Goal: Task Accomplishment & Management: Use online tool/utility

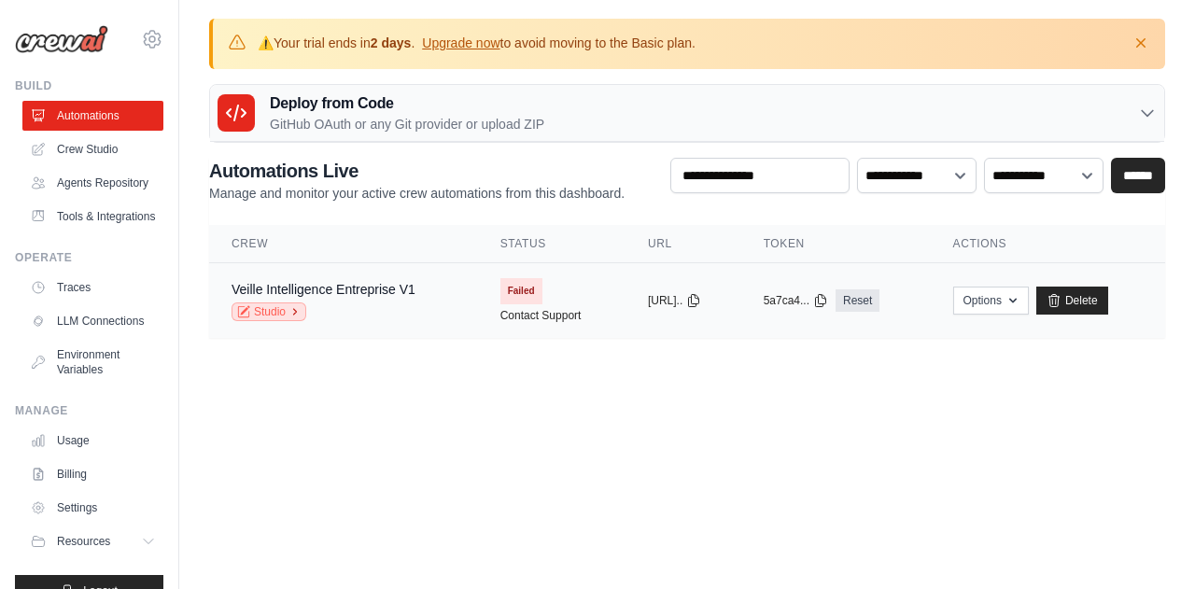
click at [274, 307] on link "Studio" at bounding box center [268, 311] width 75 height 19
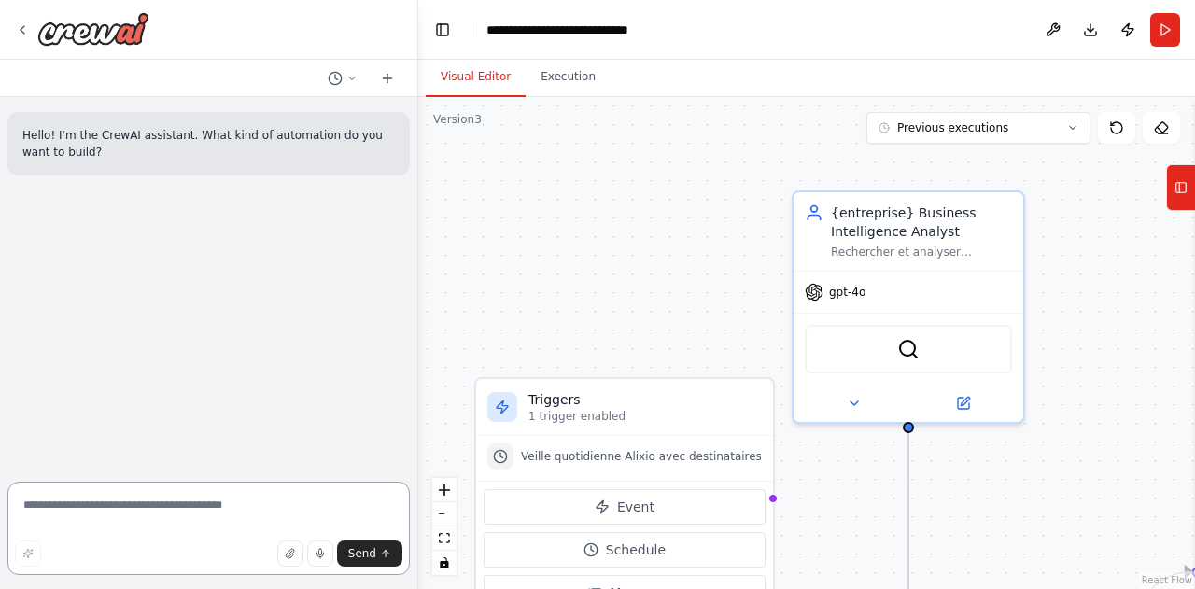
click at [157, 498] on textarea at bounding box center [208, 528] width 402 height 93
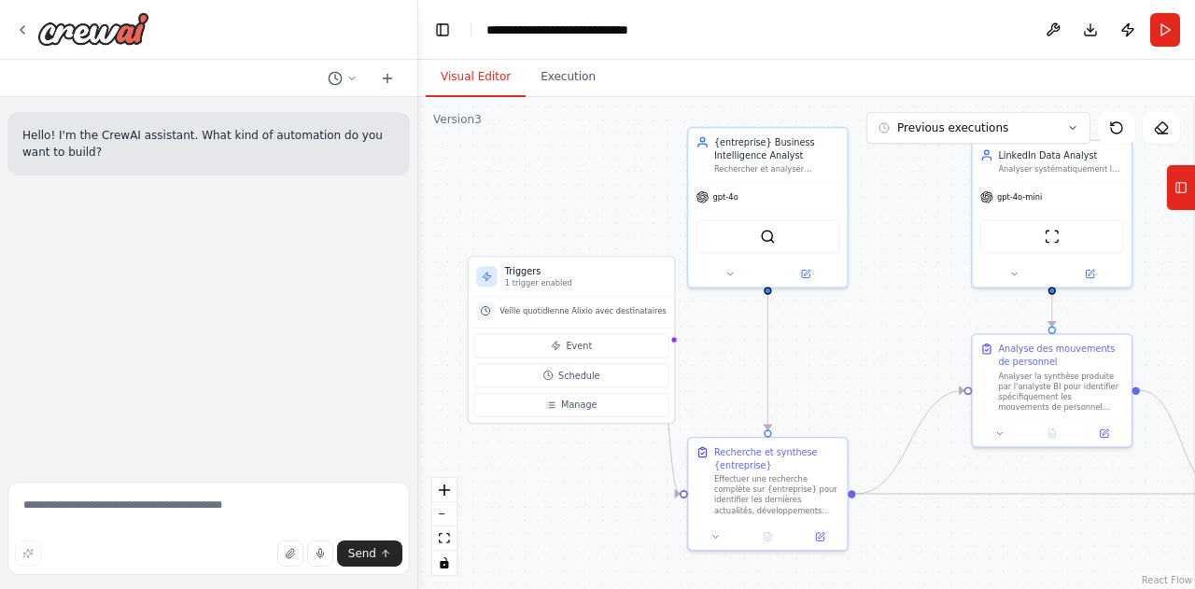
drag, startPoint x: 883, startPoint y: 445, endPoint x: 842, endPoint y: 357, distance: 97.7
click at [842, 357] on div ".deletable-edge-delete-btn { width: 20px; height: 20px; border: 0px solid #ffff…" at bounding box center [806, 343] width 777 height 492
click at [277, 501] on textarea at bounding box center [208, 528] width 402 height 93
type textarea "**********"
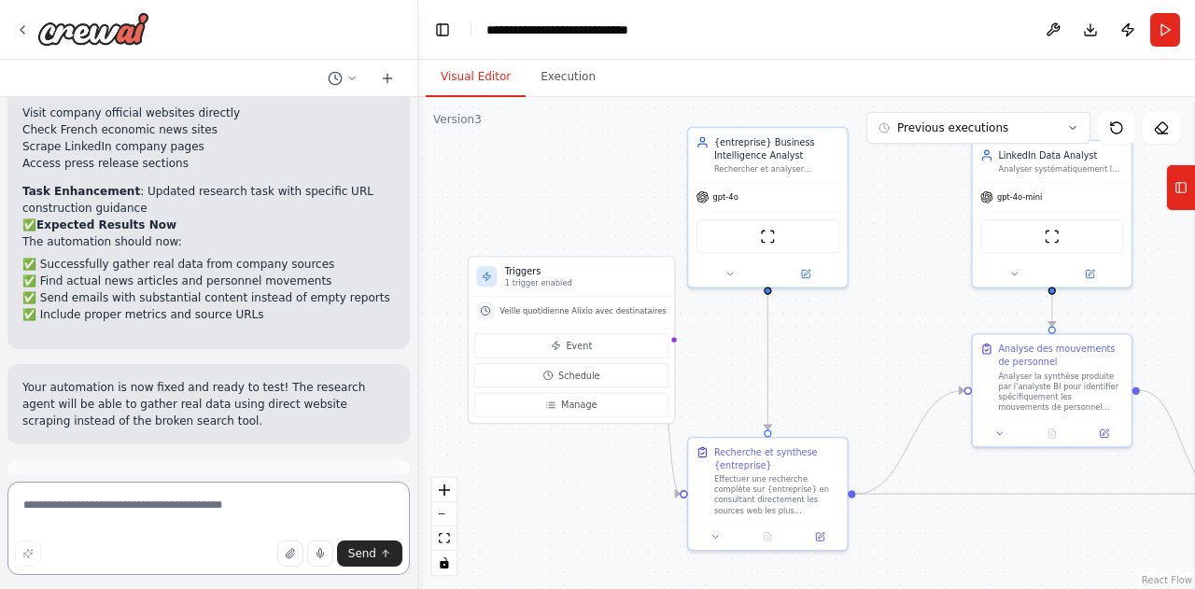
scroll to position [2150, 0]
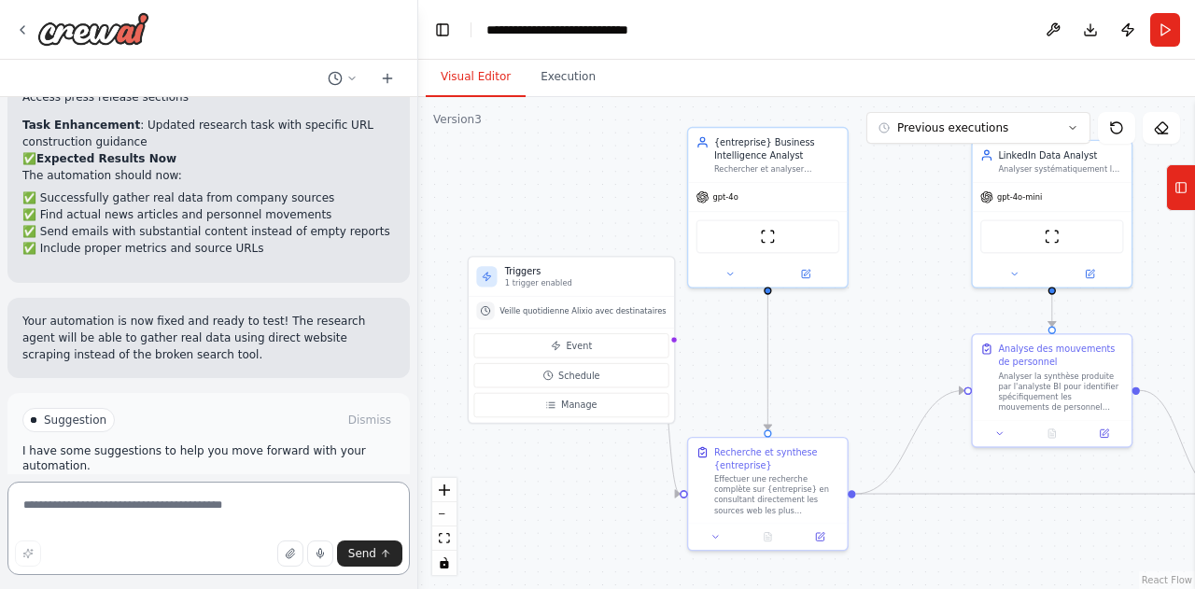
click at [190, 514] on textarea at bounding box center [208, 528] width 402 height 93
type textarea "**********"
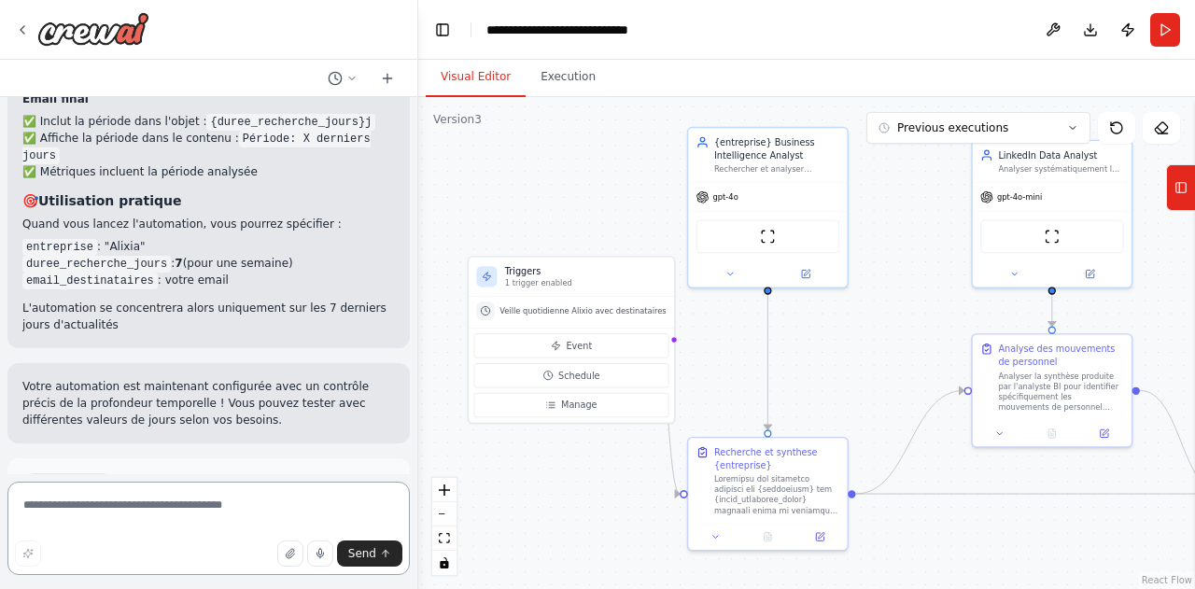
scroll to position [3445, 0]
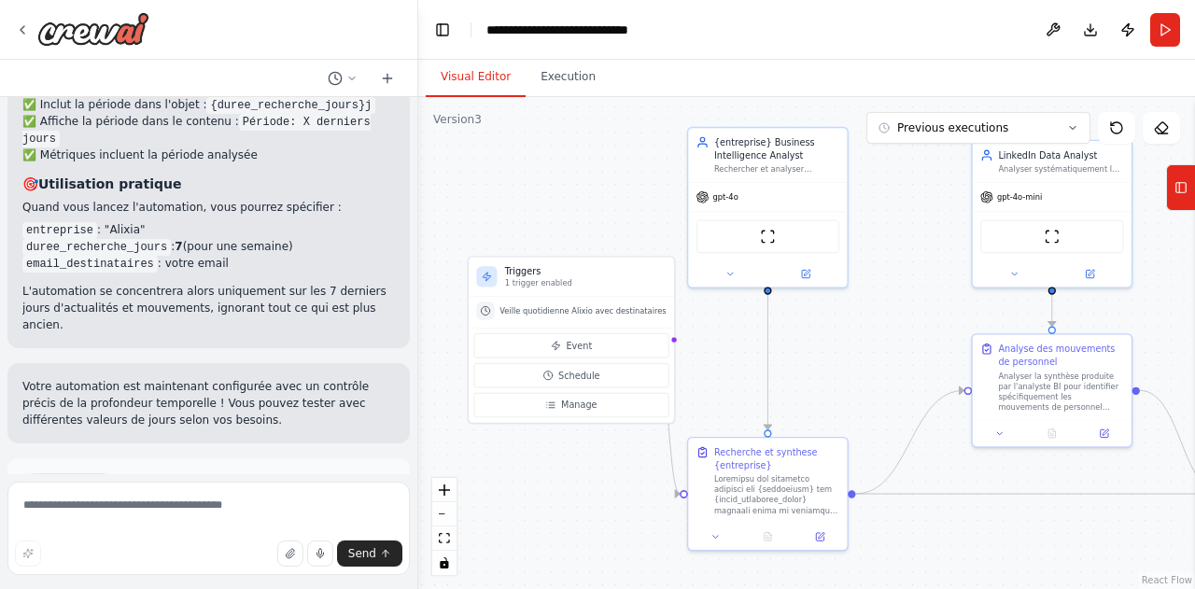
click at [214, 557] on span "Run Automation" at bounding box center [217, 564] width 91 height 15
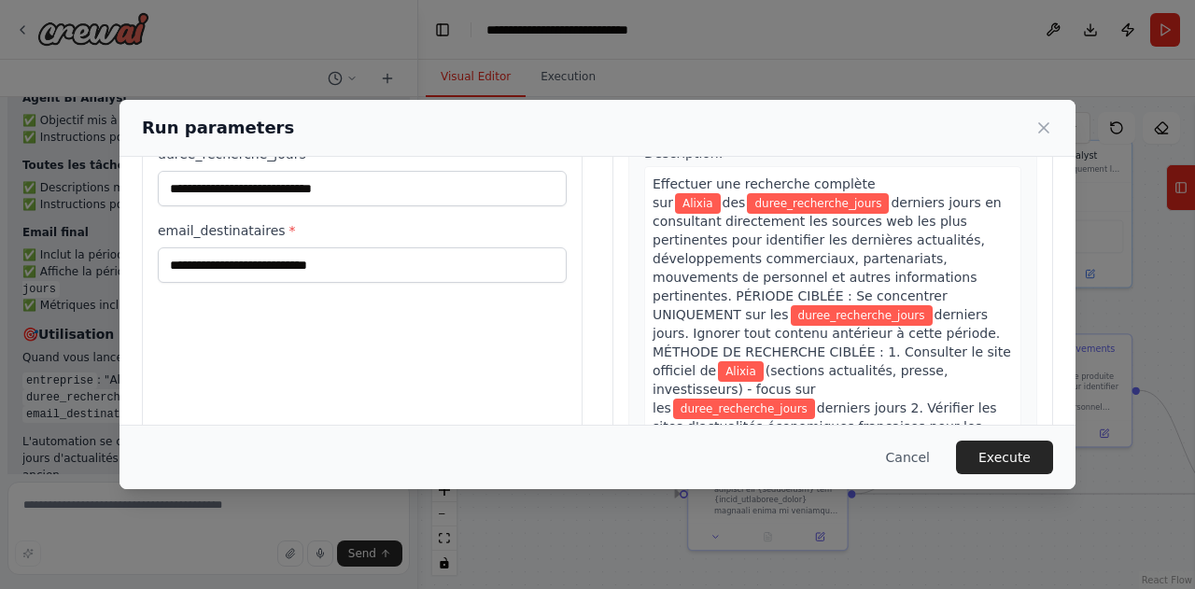
scroll to position [0, 0]
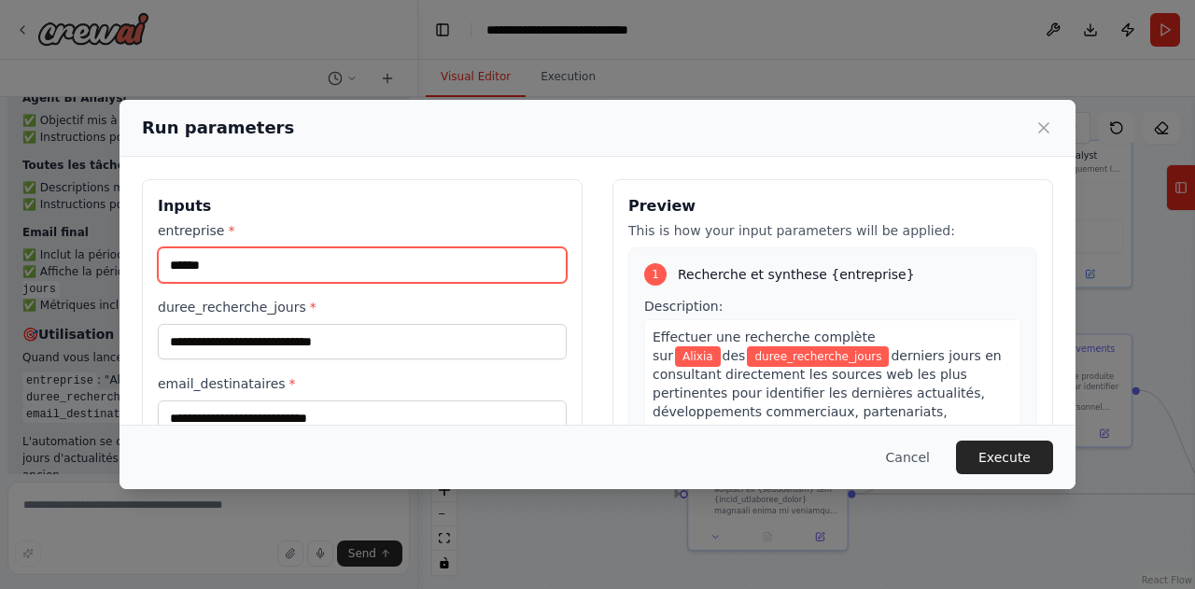
click at [321, 261] on input "******" at bounding box center [362, 264] width 409 height 35
type input "*"
type input "*******"
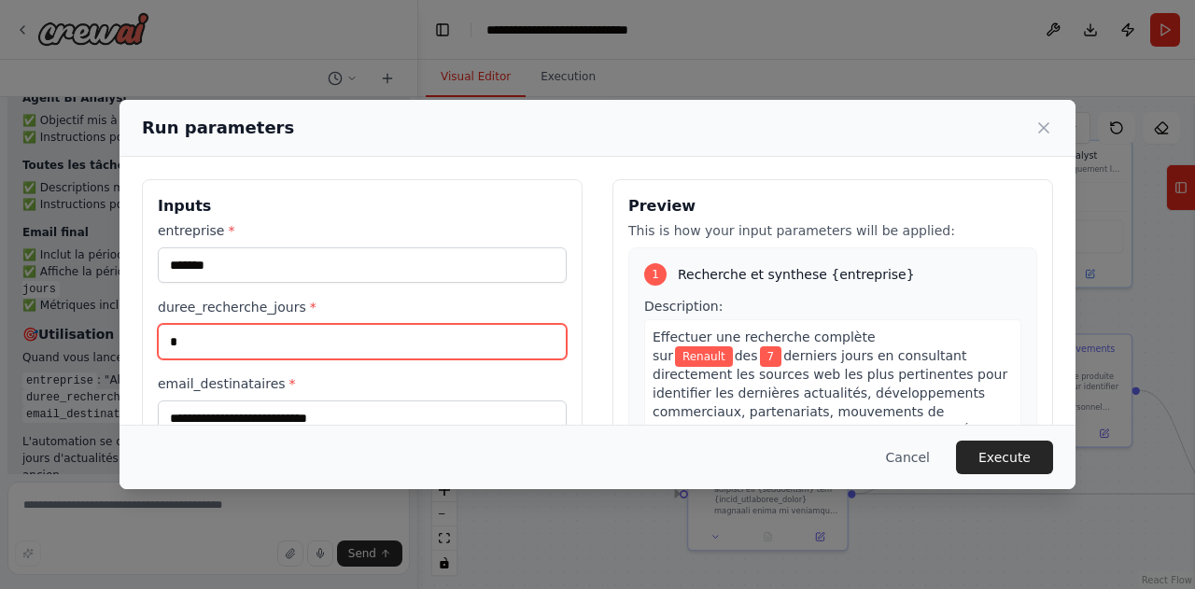
type input "*"
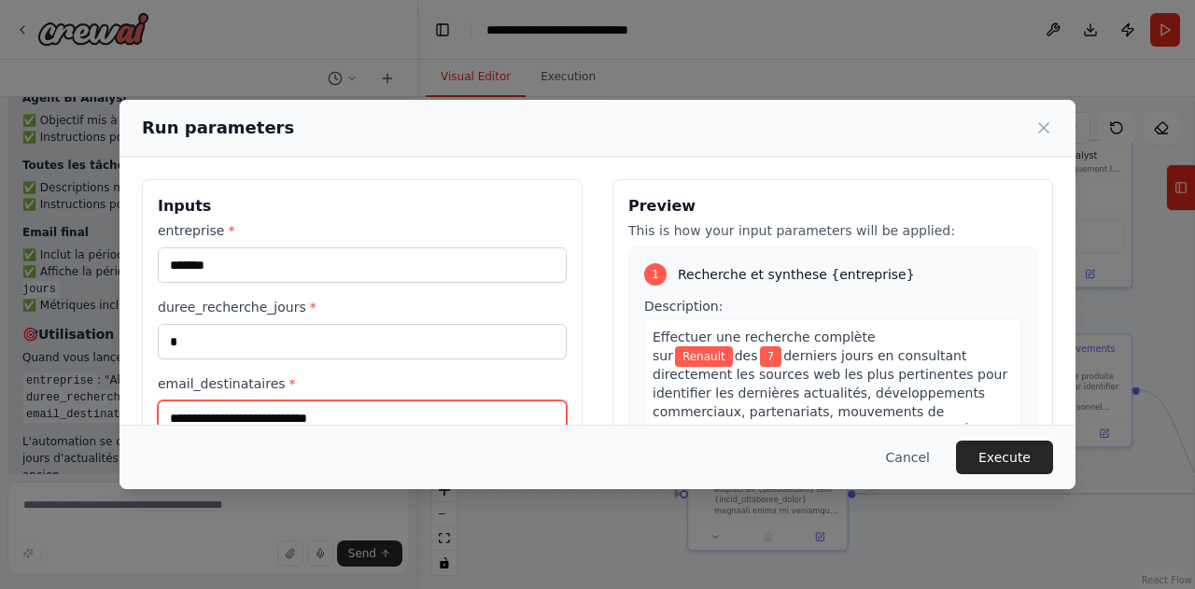
scroll to position [8, 0]
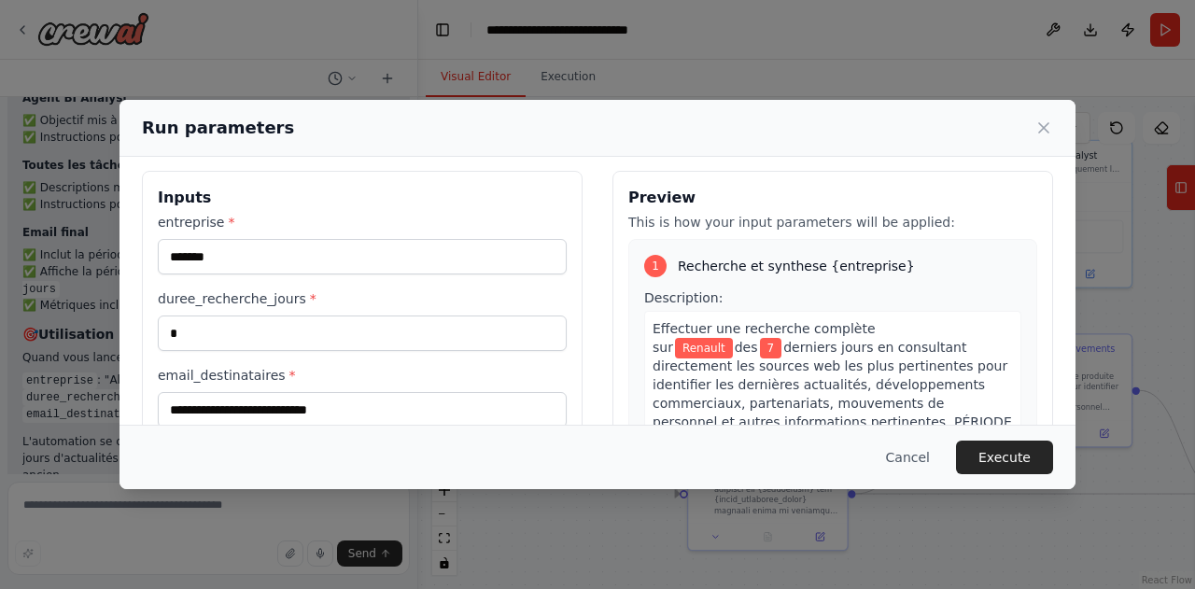
click at [1021, 439] on div "Cancel Execute" at bounding box center [597, 457] width 956 height 64
click at [1015, 457] on button "Execute" at bounding box center [1004, 458] width 97 height 34
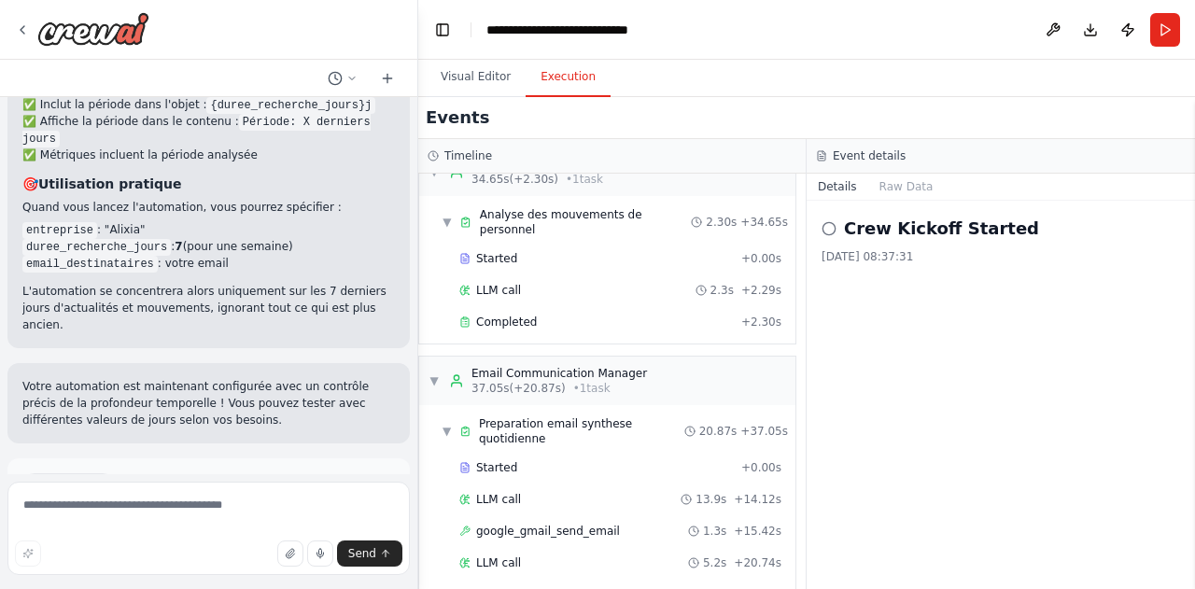
scroll to position [612, 0]
click at [687, 586] on div "Completed" at bounding box center [592, 593] width 267 height 15
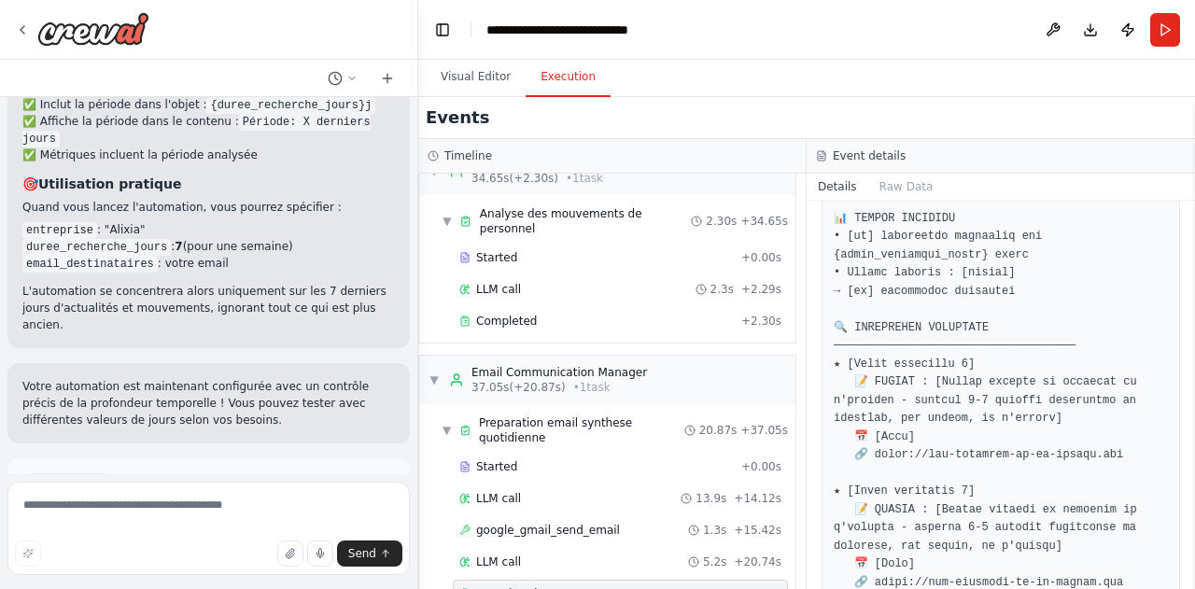
scroll to position [746, 0]
click at [470, 83] on button "Visual Editor" at bounding box center [476, 77] width 100 height 39
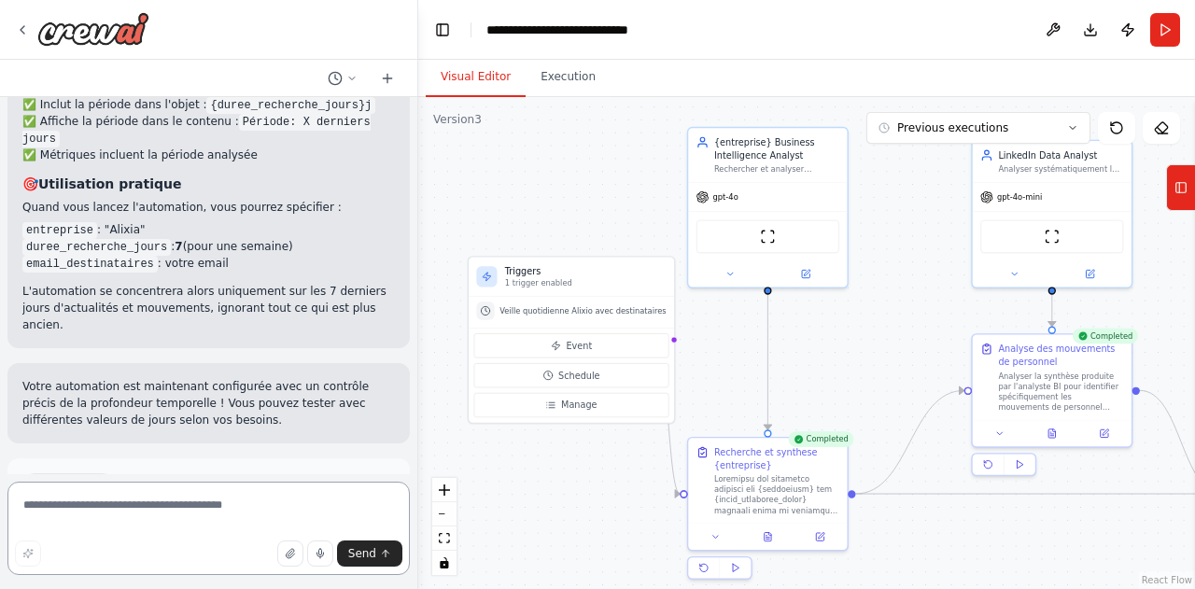
click at [206, 512] on textarea at bounding box center [208, 528] width 402 height 93
click at [203, 507] on textarea at bounding box center [208, 528] width 402 height 93
click at [21, 29] on icon at bounding box center [23, 29] width 4 height 7
click at [525, 216] on div ".deletable-edge-delete-btn { width: 20px; height: 20px; border: 0px solid #ffff…" at bounding box center [806, 343] width 777 height 492
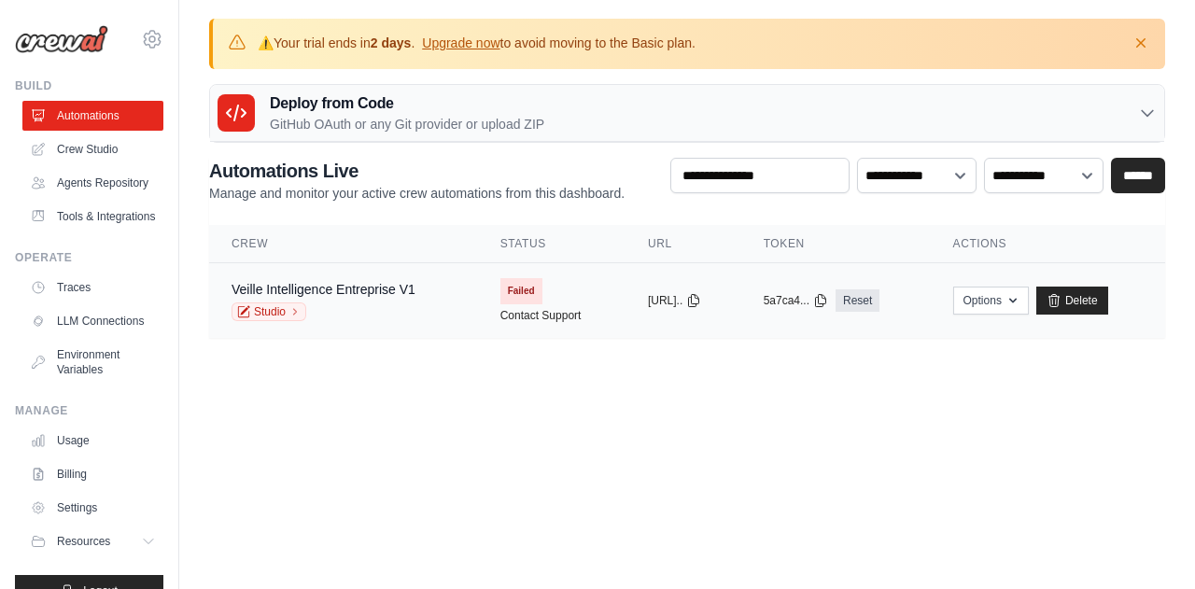
click at [347, 302] on div "Studio" at bounding box center [323, 311] width 184 height 19
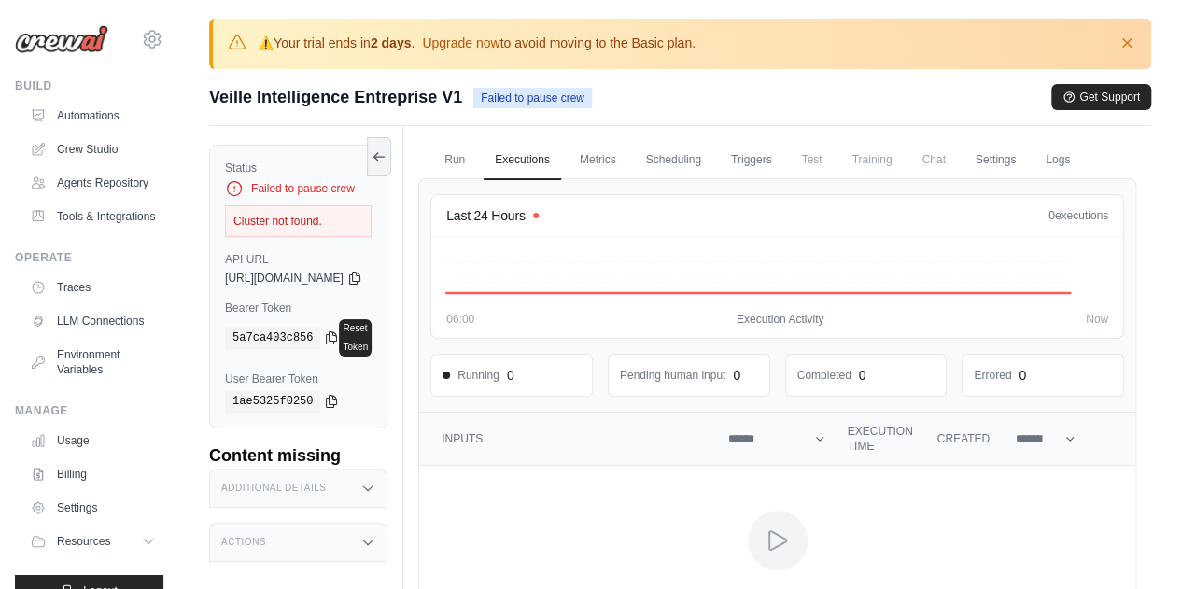
scroll to position [218, 0]
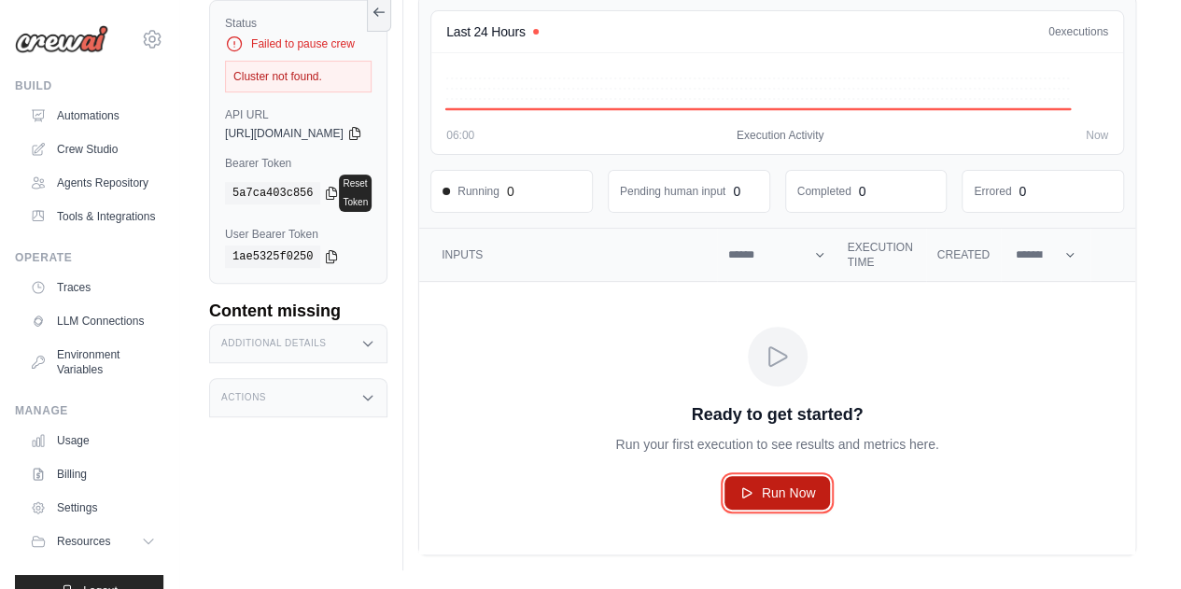
click at [821, 478] on link "Run Now" at bounding box center [777, 493] width 106 height 34
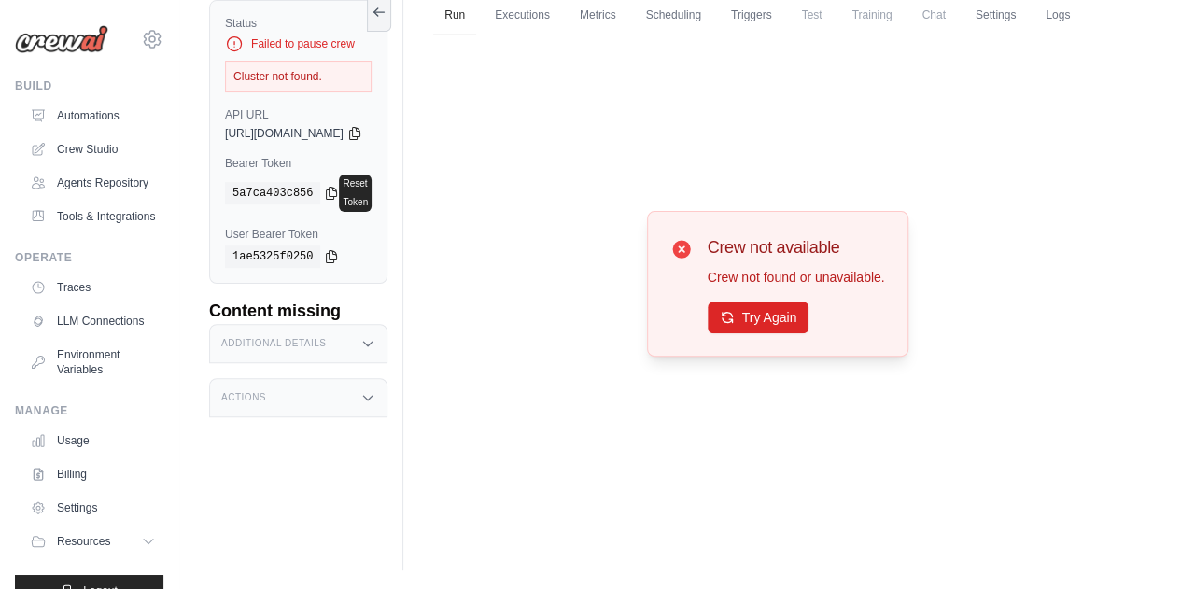
scroll to position [161, 0]
click at [771, 332] on button "Try Again" at bounding box center [759, 317] width 102 height 32
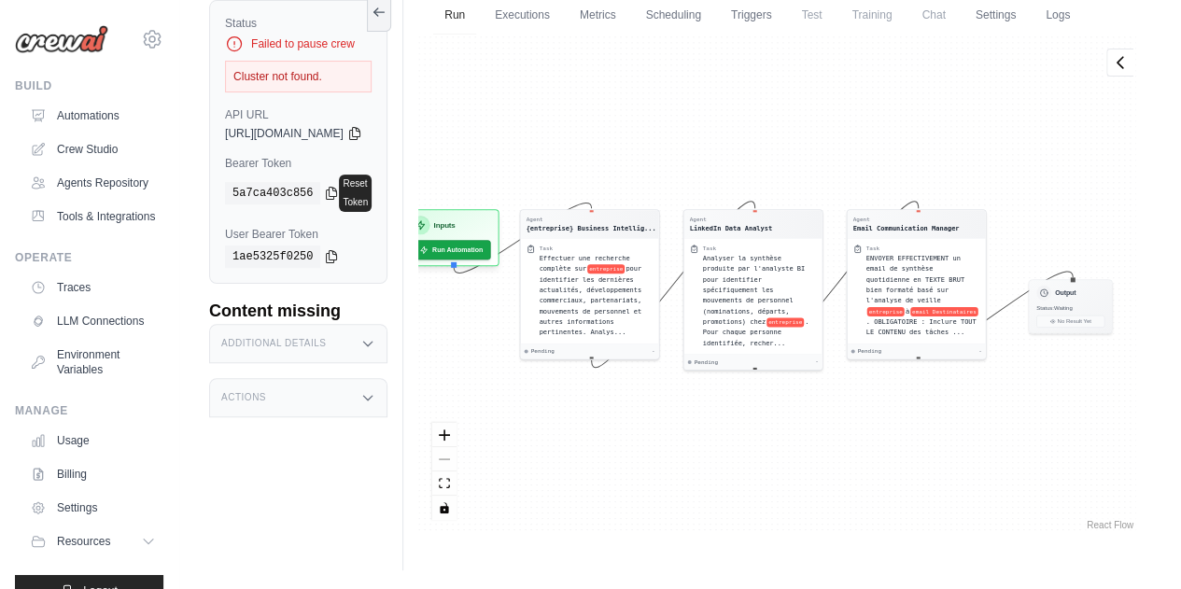
scroll to position [0, 0]
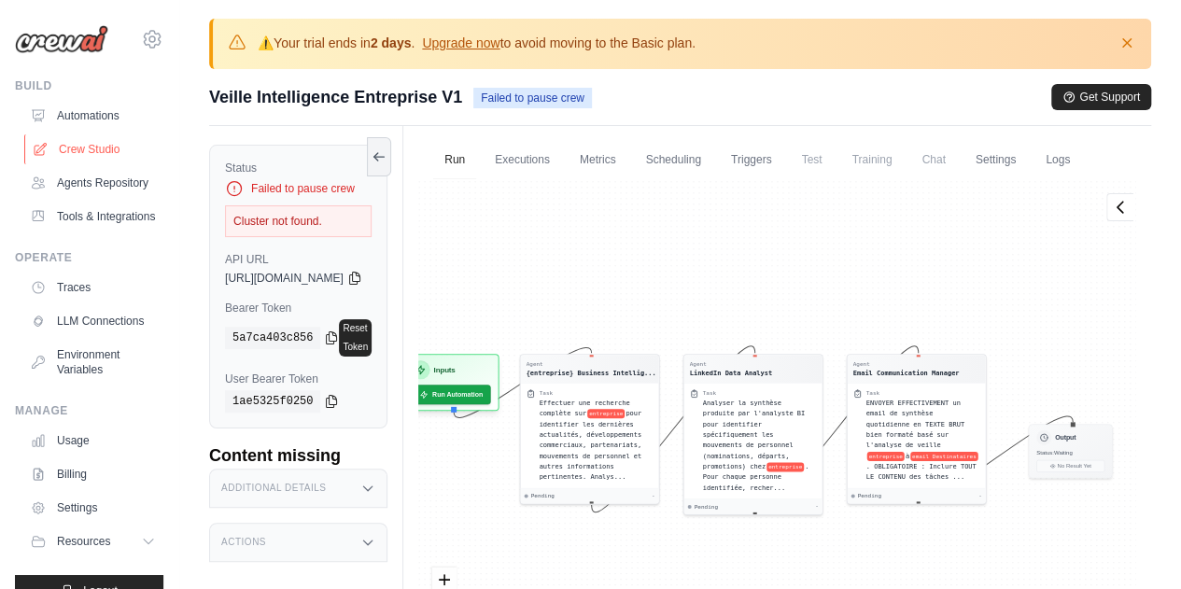
click at [105, 146] on link "Crew Studio" at bounding box center [94, 149] width 141 height 30
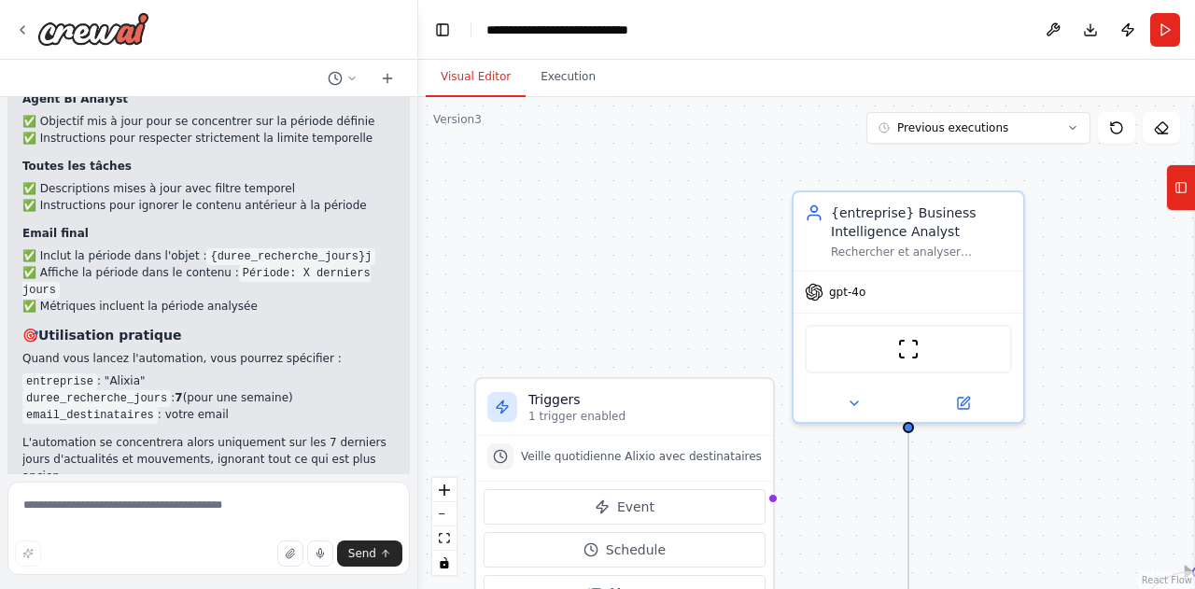
scroll to position [3387, 0]
click at [441, 24] on button "Toggle Left Sidebar" at bounding box center [442, 30] width 26 height 26
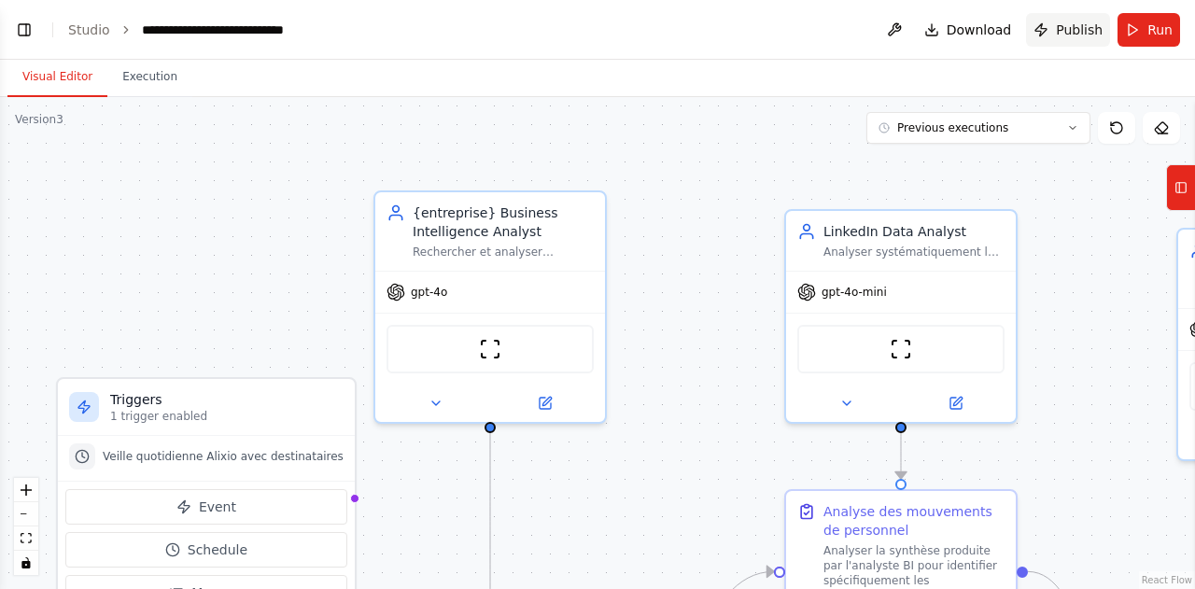
click at [1072, 41] on button "Publish" at bounding box center [1068, 30] width 84 height 34
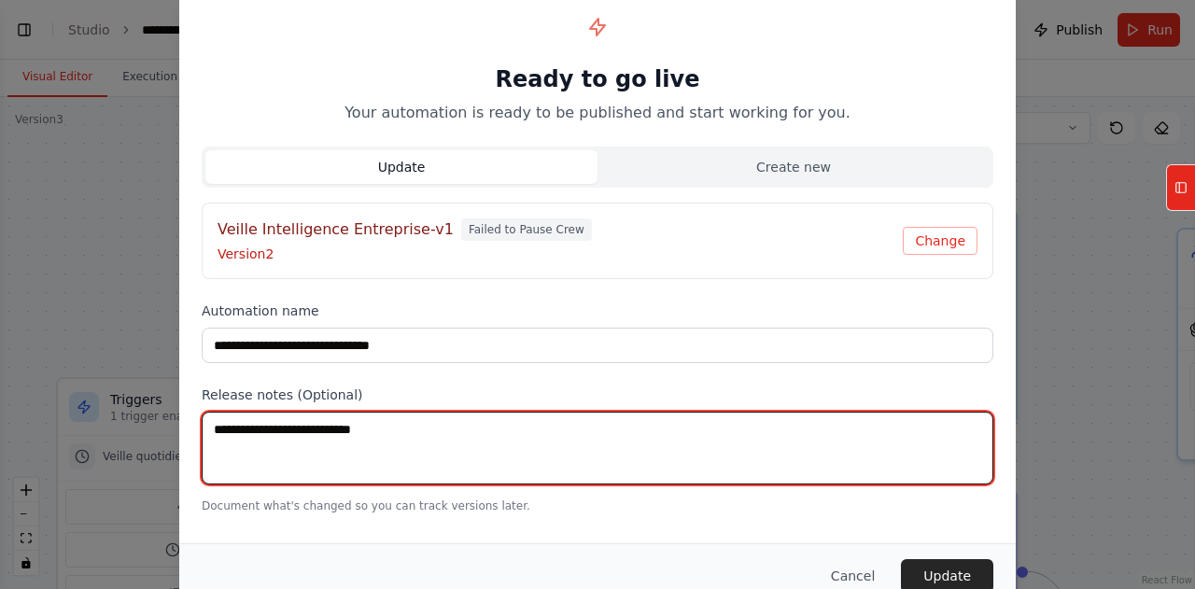
click at [498, 449] on textarea at bounding box center [598, 448] width 792 height 73
type textarea "**********"
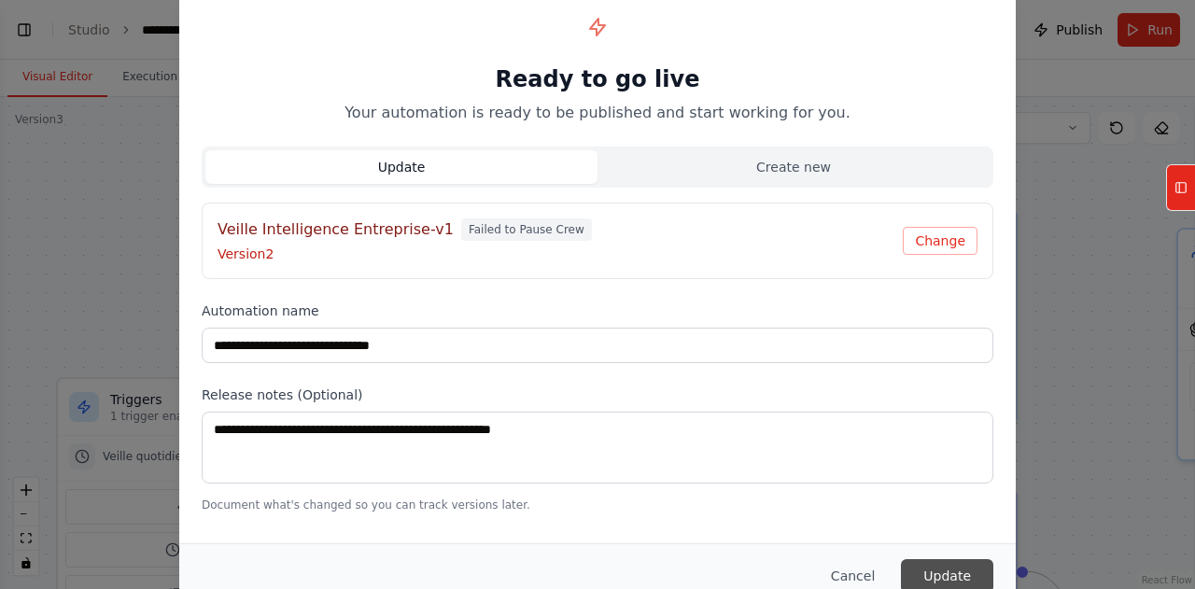
click at [965, 582] on button "Update" at bounding box center [947, 576] width 92 height 34
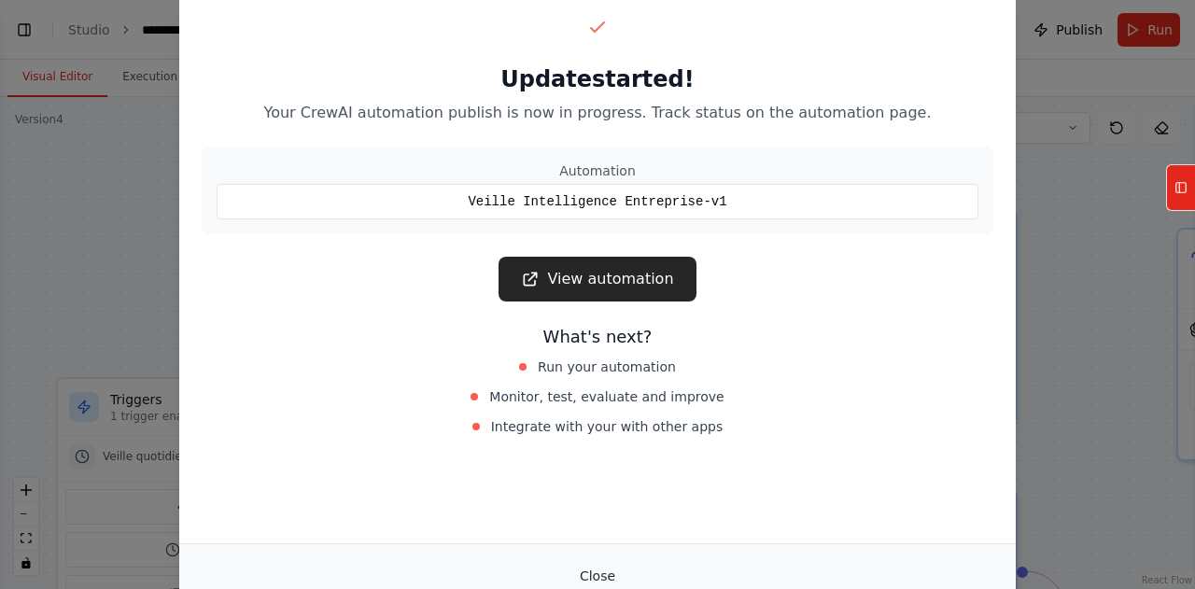
click at [607, 569] on button "Close" at bounding box center [597, 576] width 65 height 34
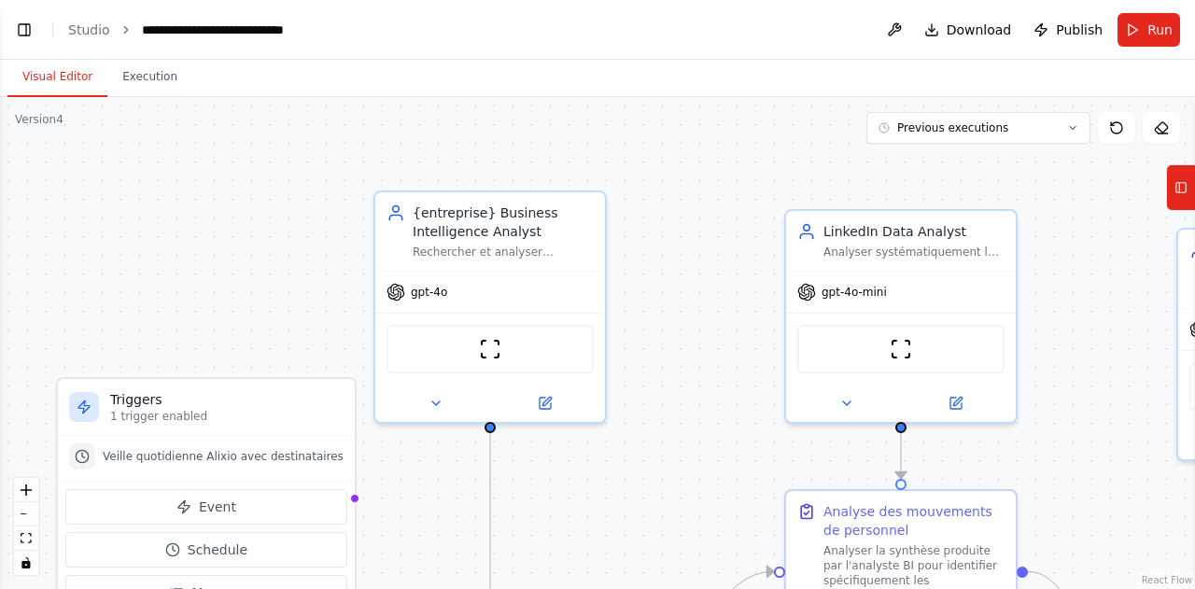
drag, startPoint x: 683, startPoint y: 297, endPoint x: 733, endPoint y: 181, distance: 125.9
click at [733, 181] on div ".deletable-edge-delete-btn { width: 20px; height: 20px; border: 0px solid #ffff…" at bounding box center [597, 343] width 1195 height 492
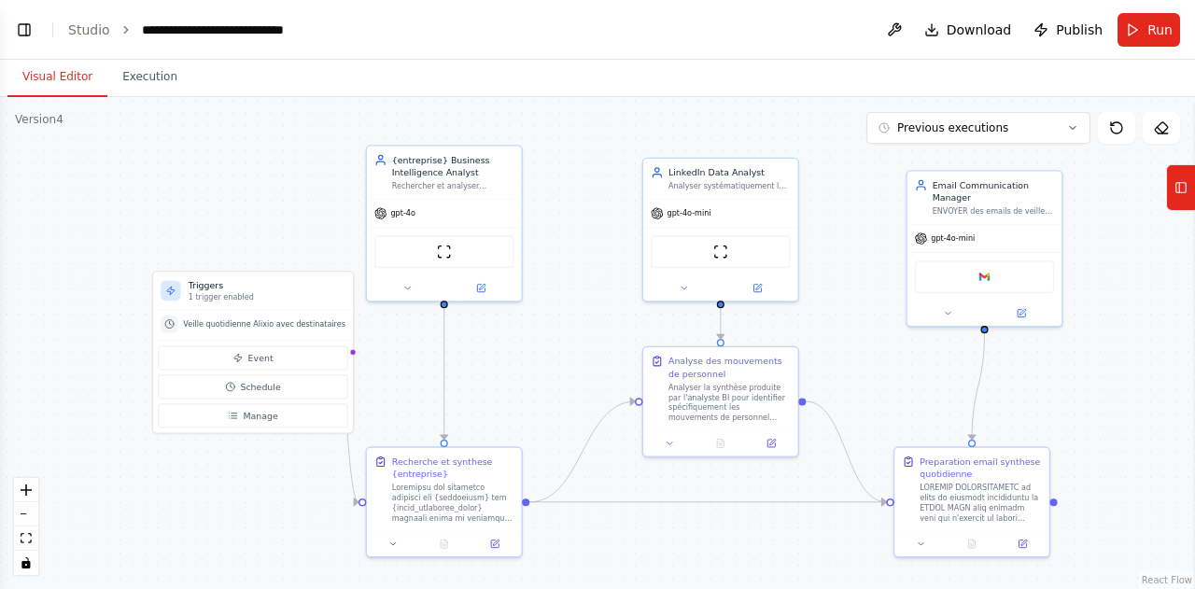
drag, startPoint x: 729, startPoint y: 199, endPoint x: 570, endPoint y: 234, distance: 162.6
click at [570, 234] on div ".deletable-edge-delete-btn { width: 20px; height: 20px; border: 0px solid #ffff…" at bounding box center [597, 343] width 1195 height 492
click at [95, 25] on link "Studio" at bounding box center [89, 29] width 42 height 15
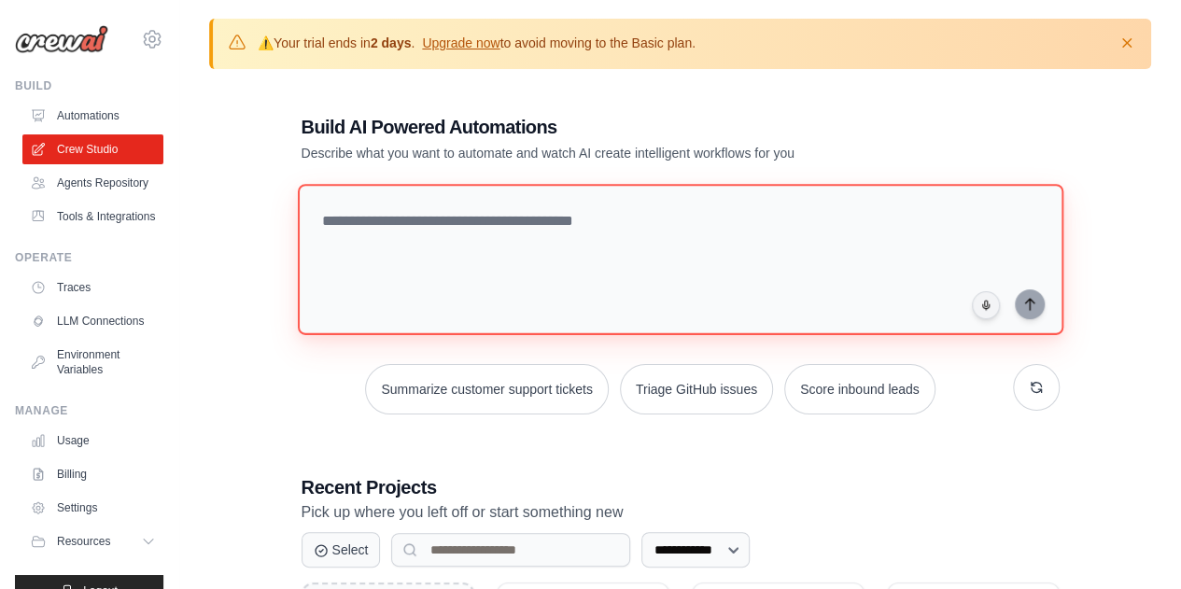
click at [401, 209] on textarea at bounding box center [679, 259] width 765 height 151
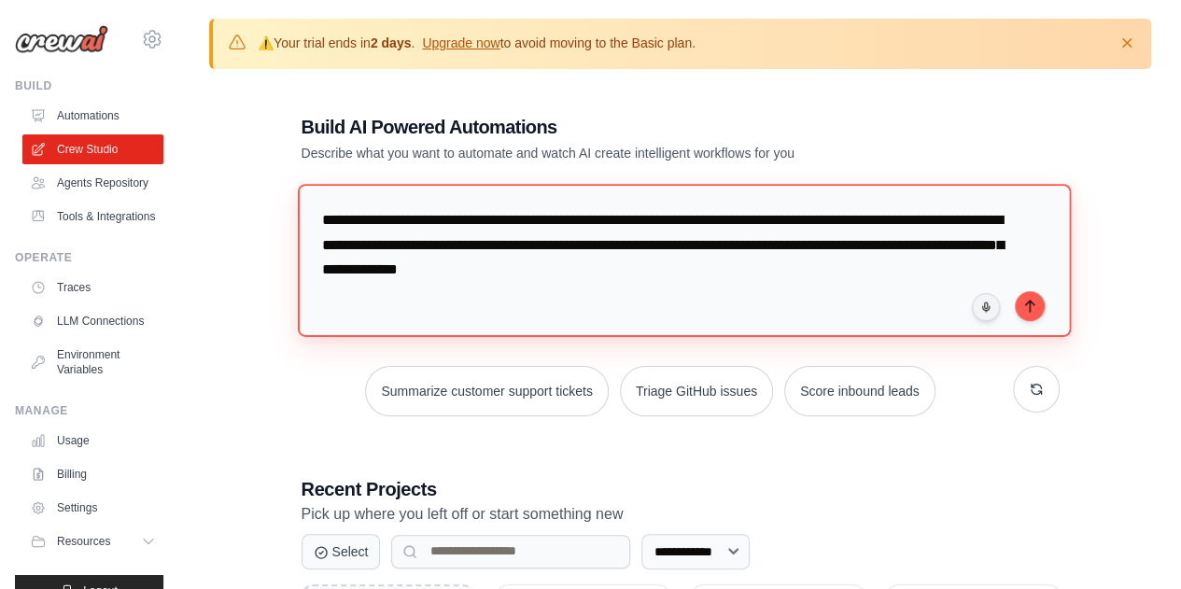
type textarea "**********"
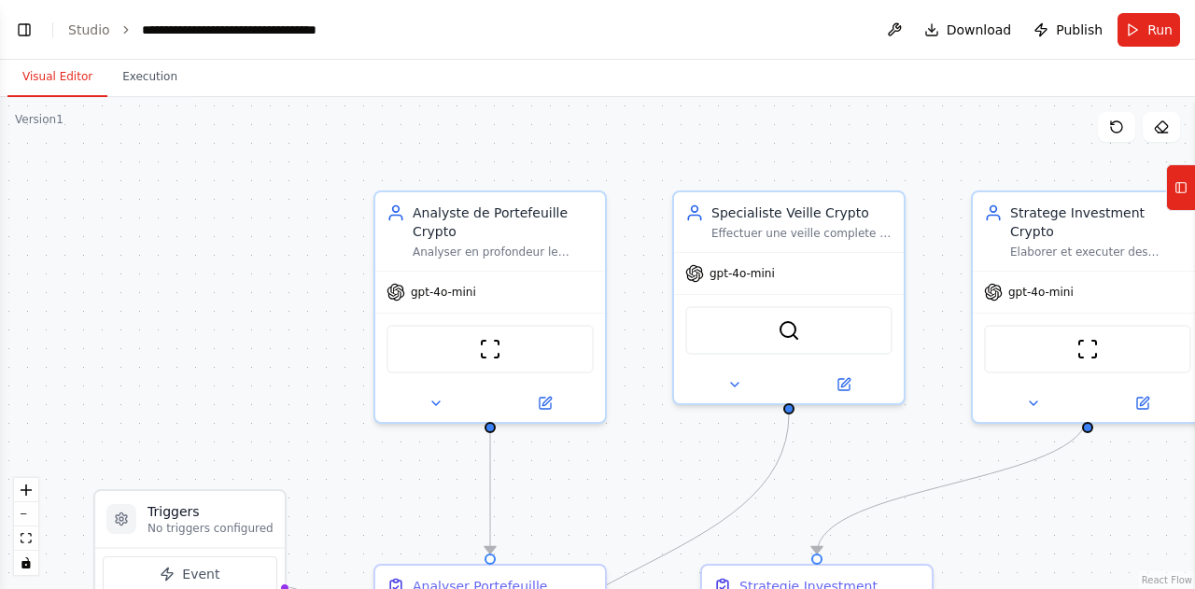
scroll to position [1293, 0]
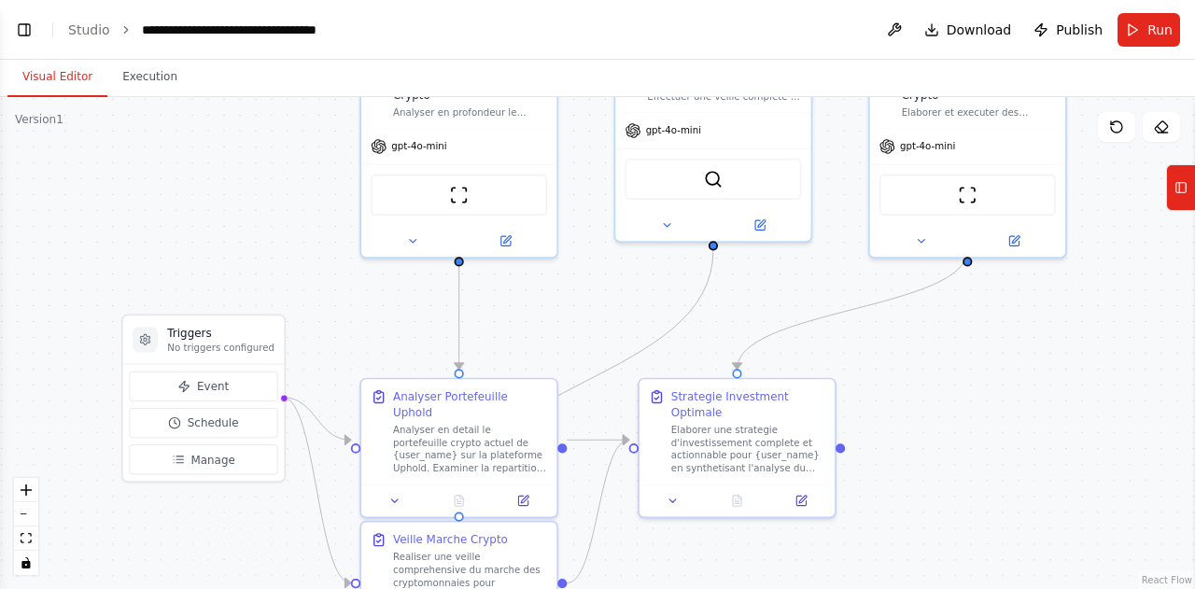
drag, startPoint x: 306, startPoint y: 292, endPoint x: 305, endPoint y: 142, distance: 150.3
click at [305, 142] on div ".deletable-edge-delete-btn { width: 20px; height: 20px; border: 0px solid #ffff…" at bounding box center [597, 343] width 1195 height 492
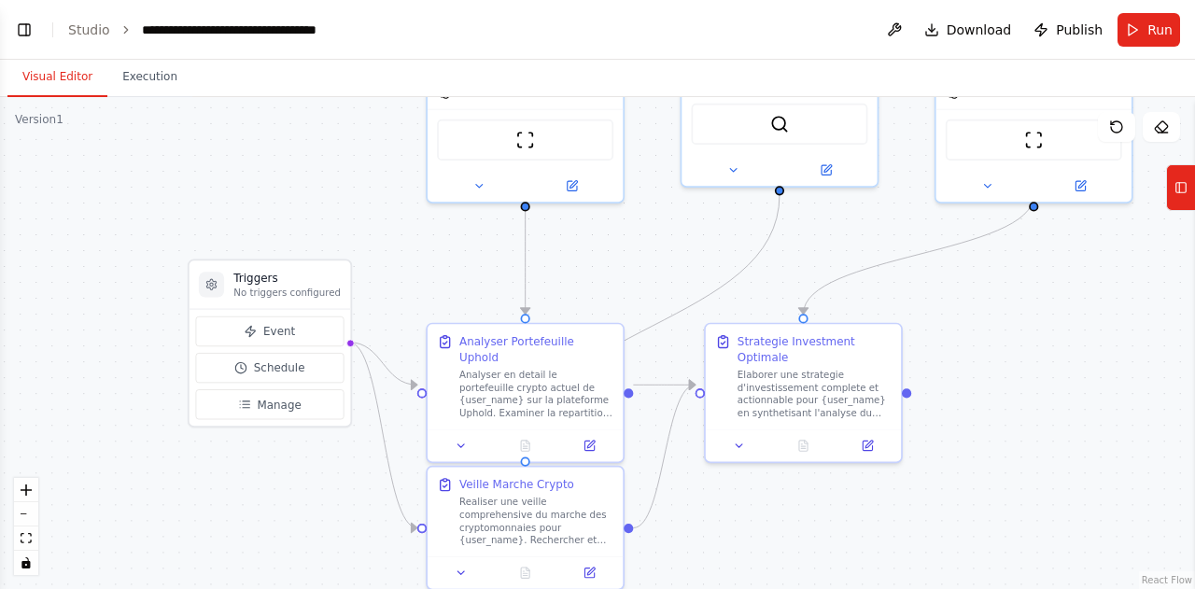
drag, startPoint x: 336, startPoint y: 324, endPoint x: 400, endPoint y: 273, distance: 81.1
click at [400, 273] on div ".deletable-edge-delete-btn { width: 20px; height: 20px; border: 0px solid #ffff…" at bounding box center [597, 343] width 1195 height 492
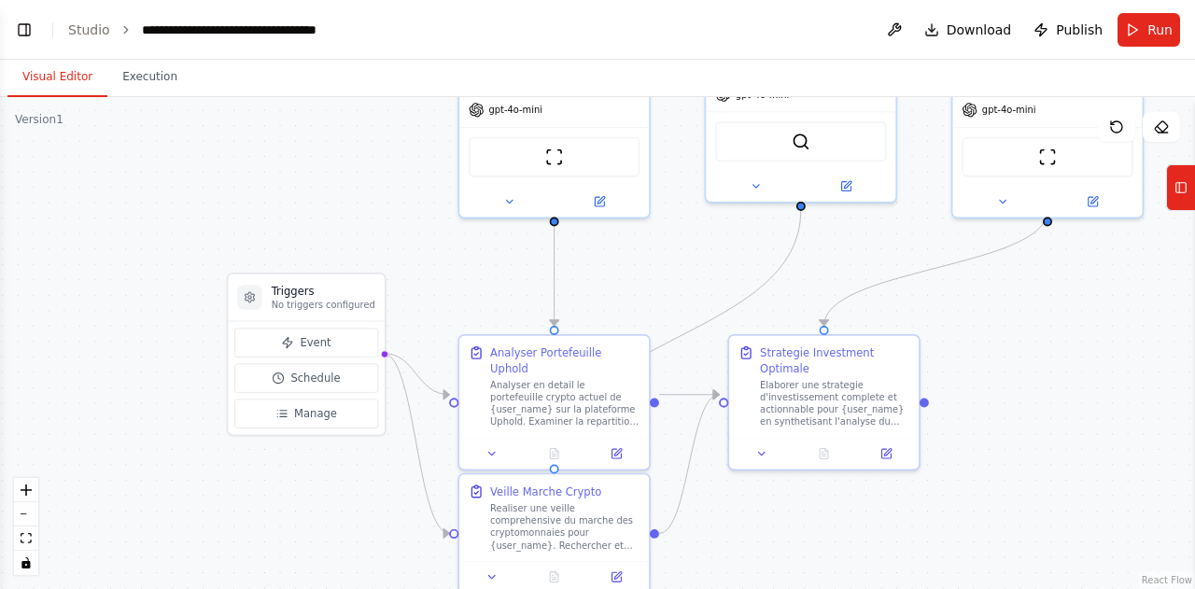
click at [405, 272] on div ".deletable-edge-delete-btn { width: 20px; height: 20px; border: 0px solid #ffff…" at bounding box center [597, 343] width 1195 height 492
